Goal: Transaction & Acquisition: Book appointment/travel/reservation

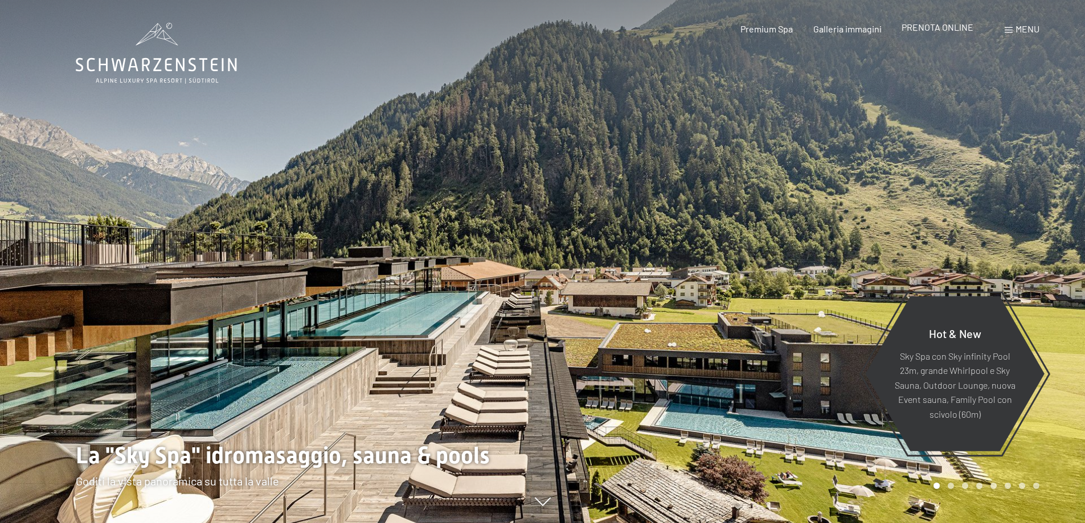
click at [936, 30] on span "PRENOTA ONLINE" at bounding box center [937, 27] width 72 height 11
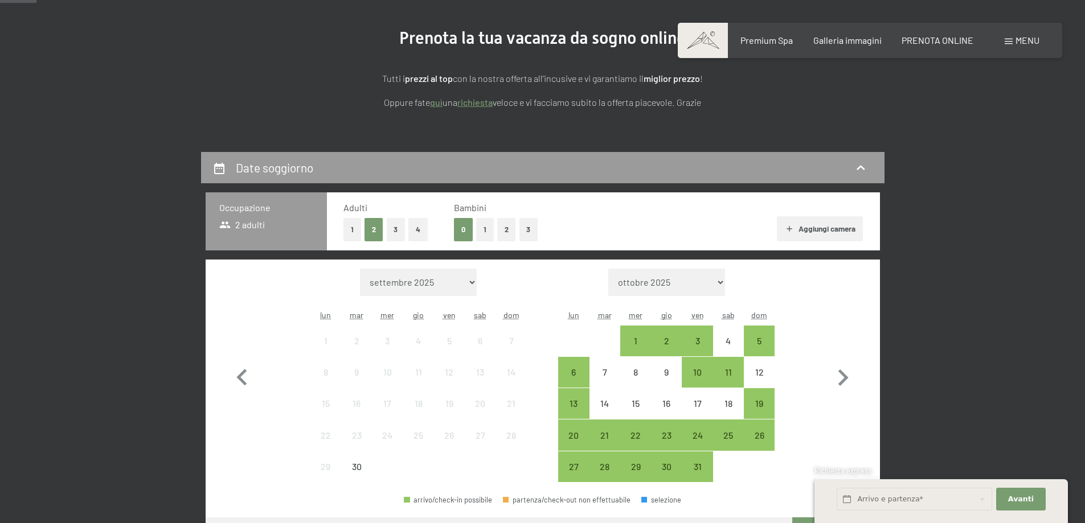
scroll to position [133, 0]
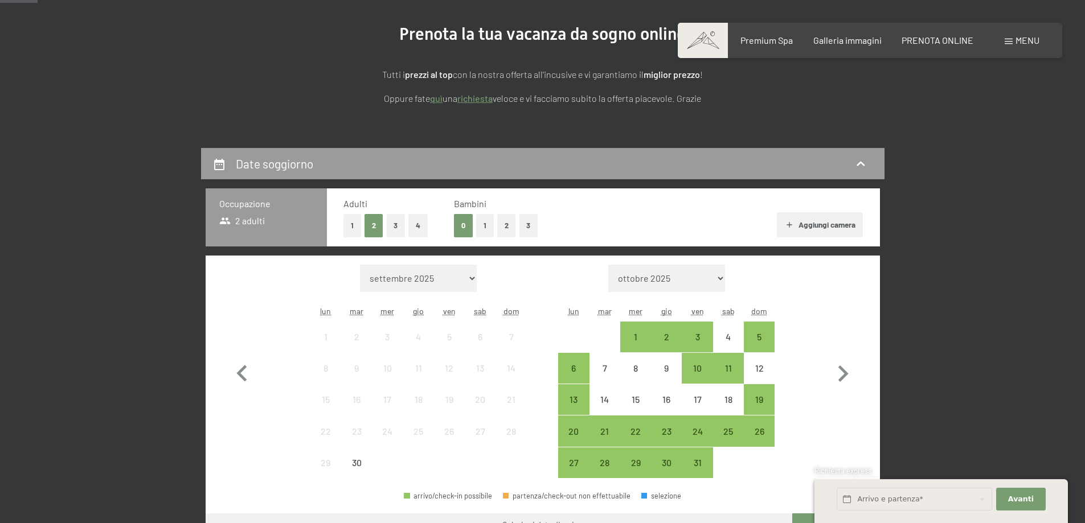
click at [483, 221] on button "1" at bounding box center [485, 225] width 18 height 23
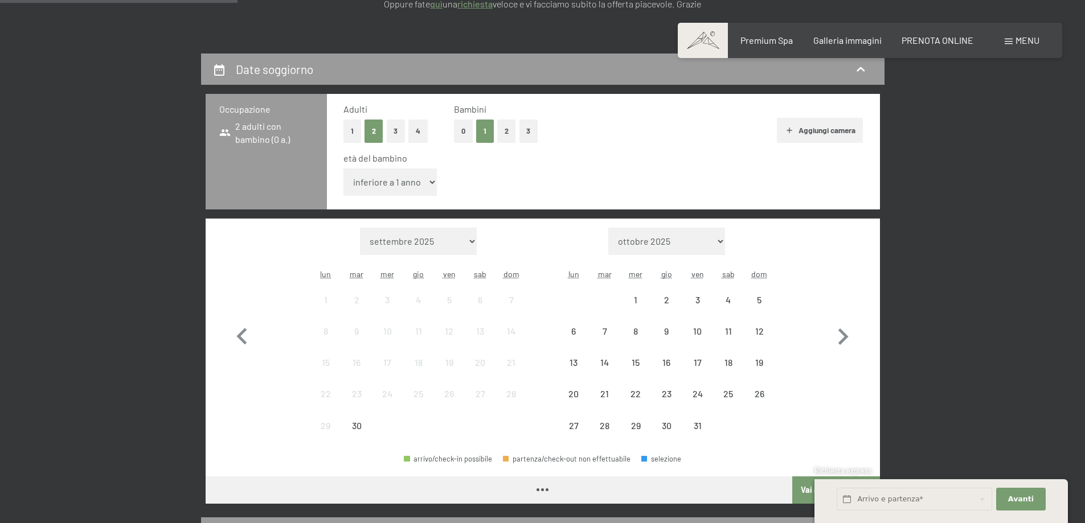
scroll to position [266, 0]
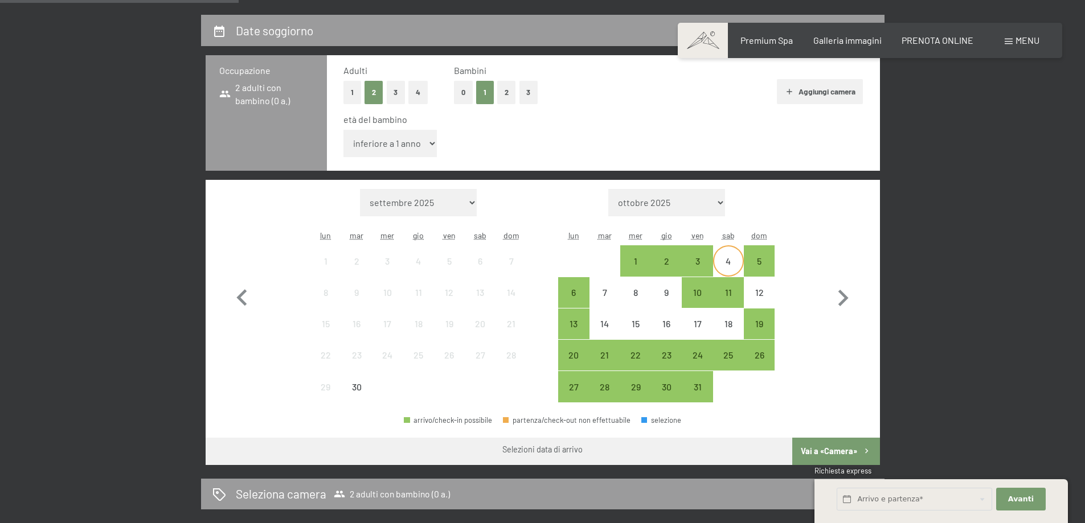
click at [725, 263] on div "4" at bounding box center [728, 271] width 28 height 28
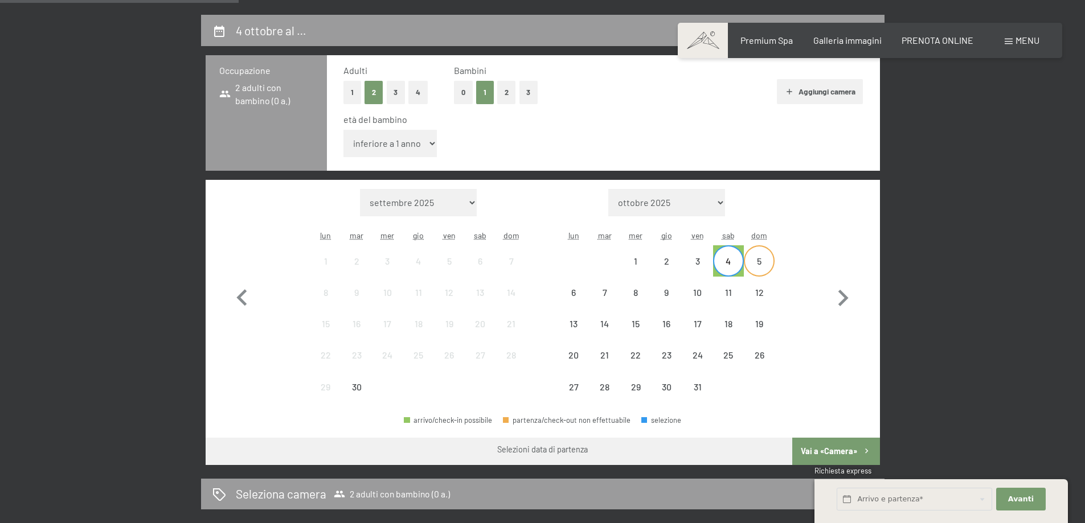
click at [753, 266] on div "5" at bounding box center [759, 271] width 28 height 28
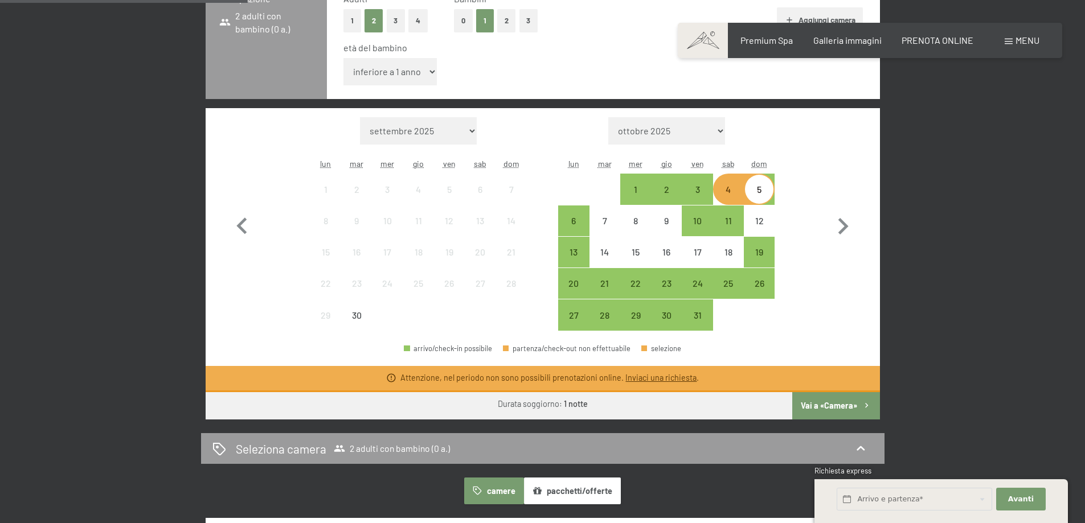
scroll to position [399, 0]
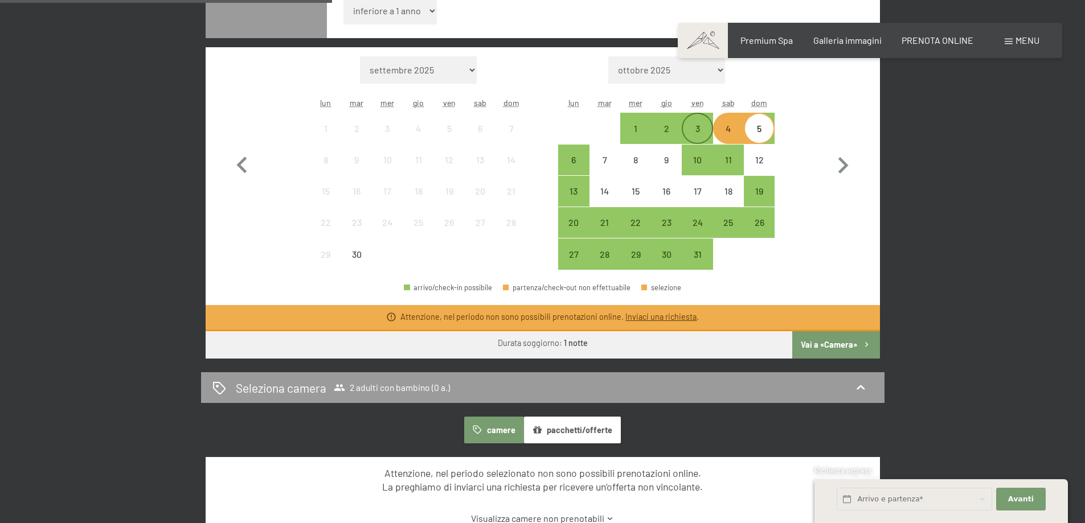
click at [699, 121] on div "3" at bounding box center [697, 128] width 28 height 28
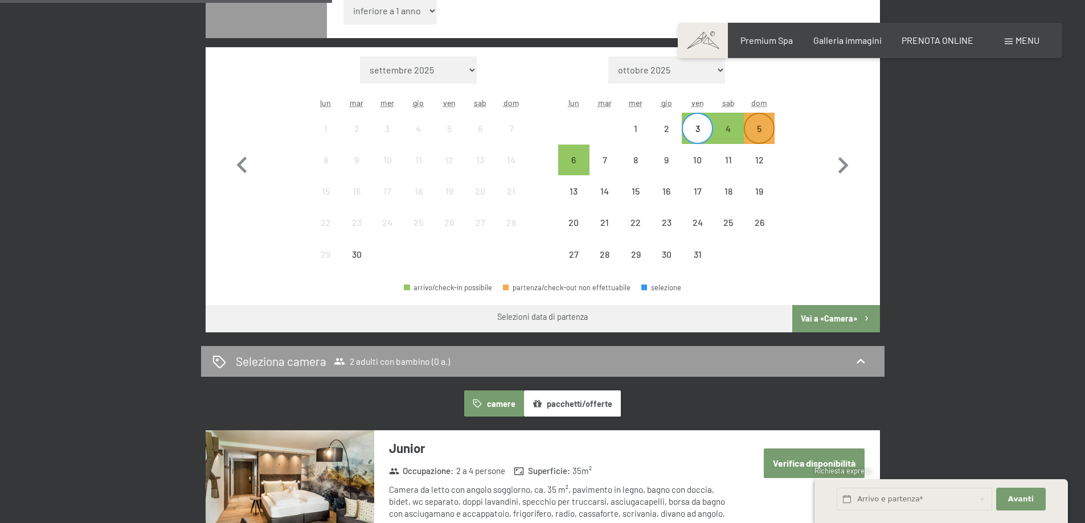
click at [770, 128] on div "5" at bounding box center [759, 138] width 28 height 28
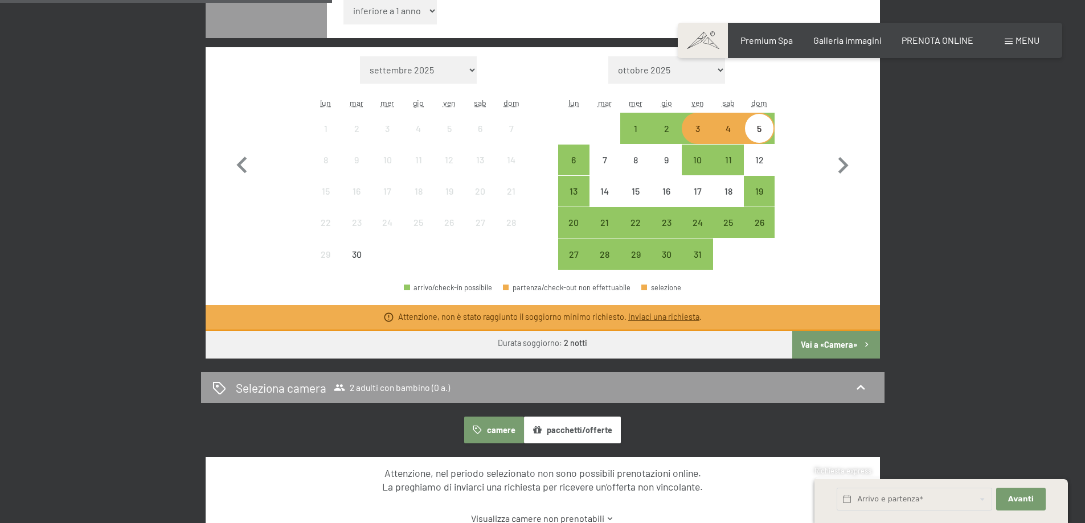
click at [692, 130] on div "3" at bounding box center [697, 138] width 28 height 28
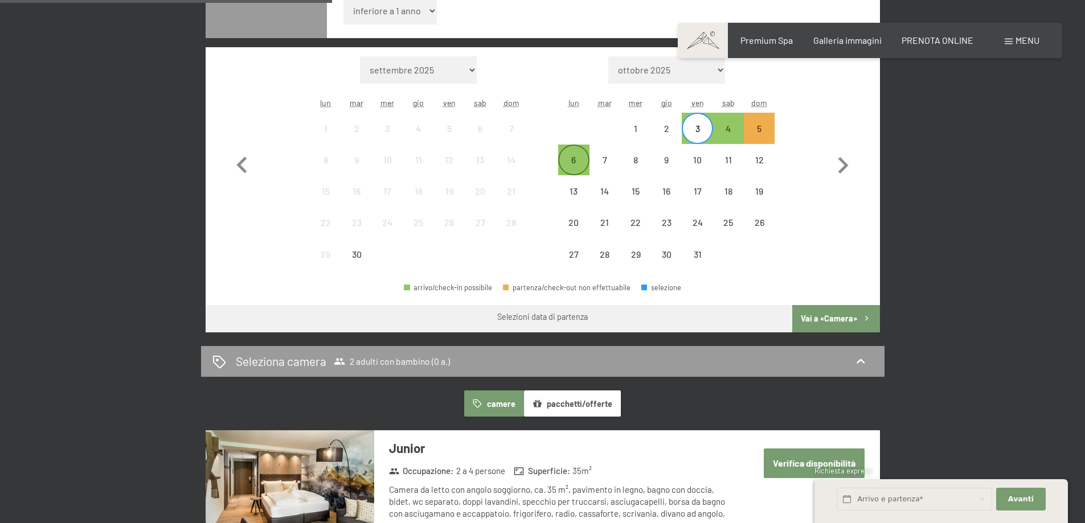
click at [564, 165] on div "6" at bounding box center [573, 169] width 28 height 28
